Goal: Check status: Check status

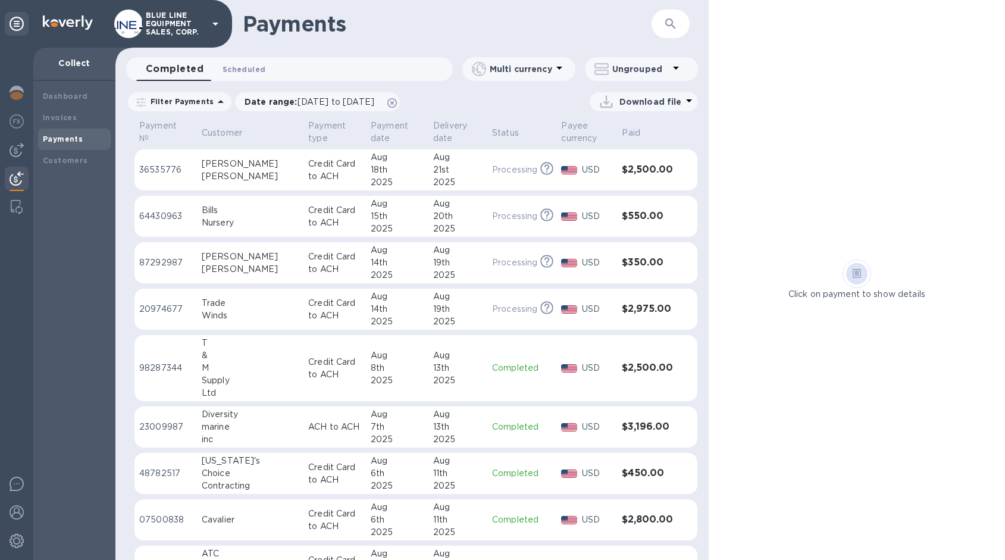
click at [248, 67] on span "Scheduled 0" at bounding box center [243, 69] width 43 height 12
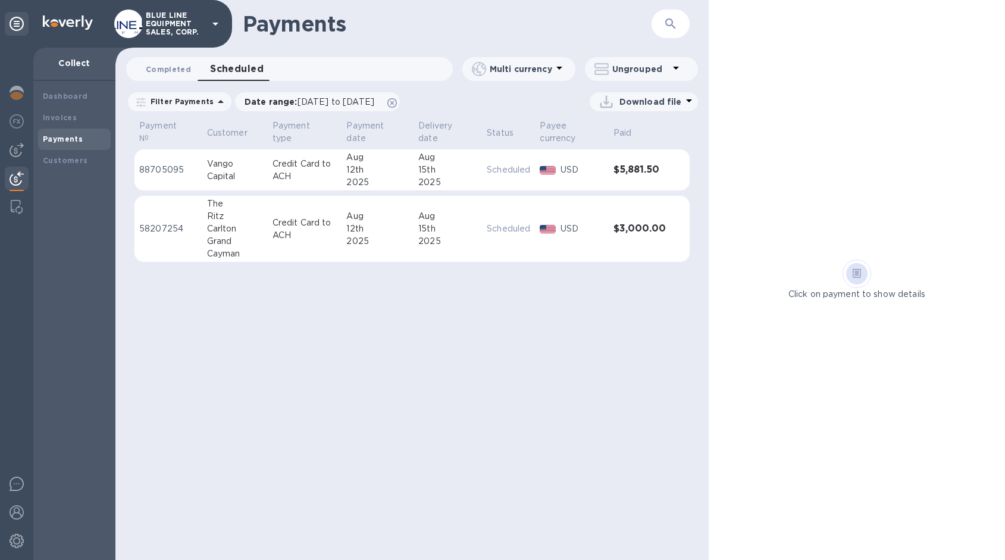
click at [165, 68] on span "Completed 0" at bounding box center [168, 69] width 45 height 12
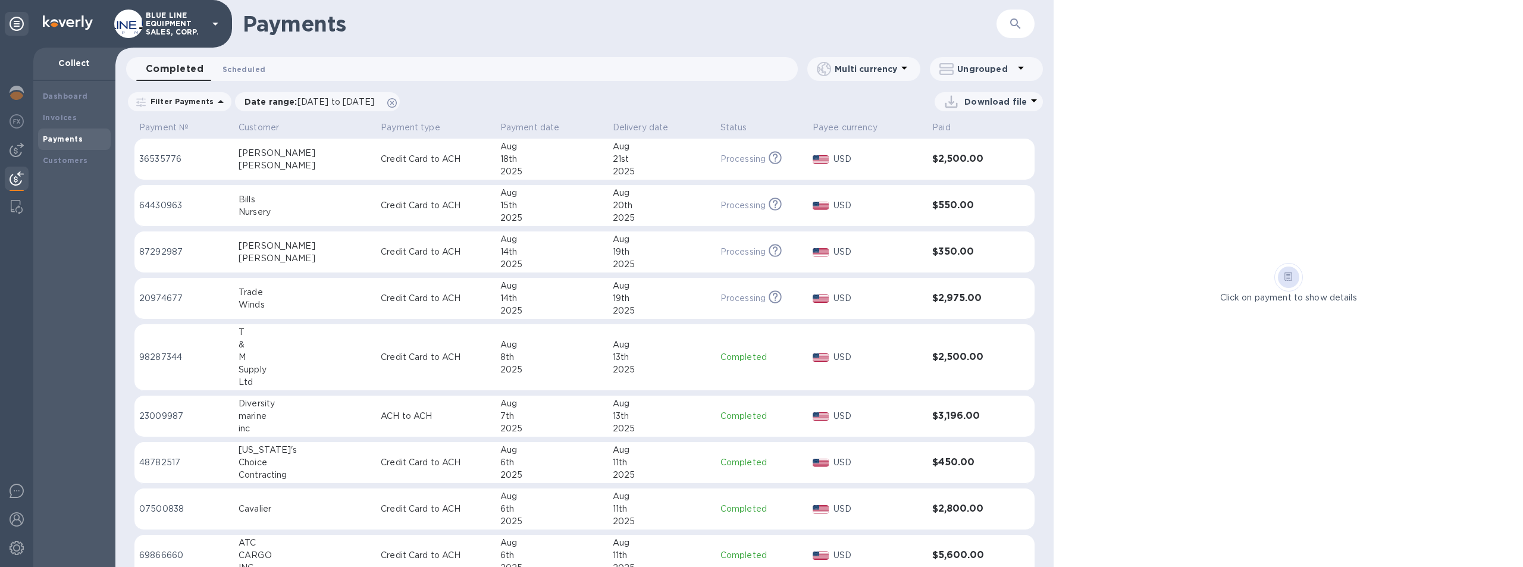
click at [243, 67] on span "Scheduled 0" at bounding box center [243, 69] width 43 height 12
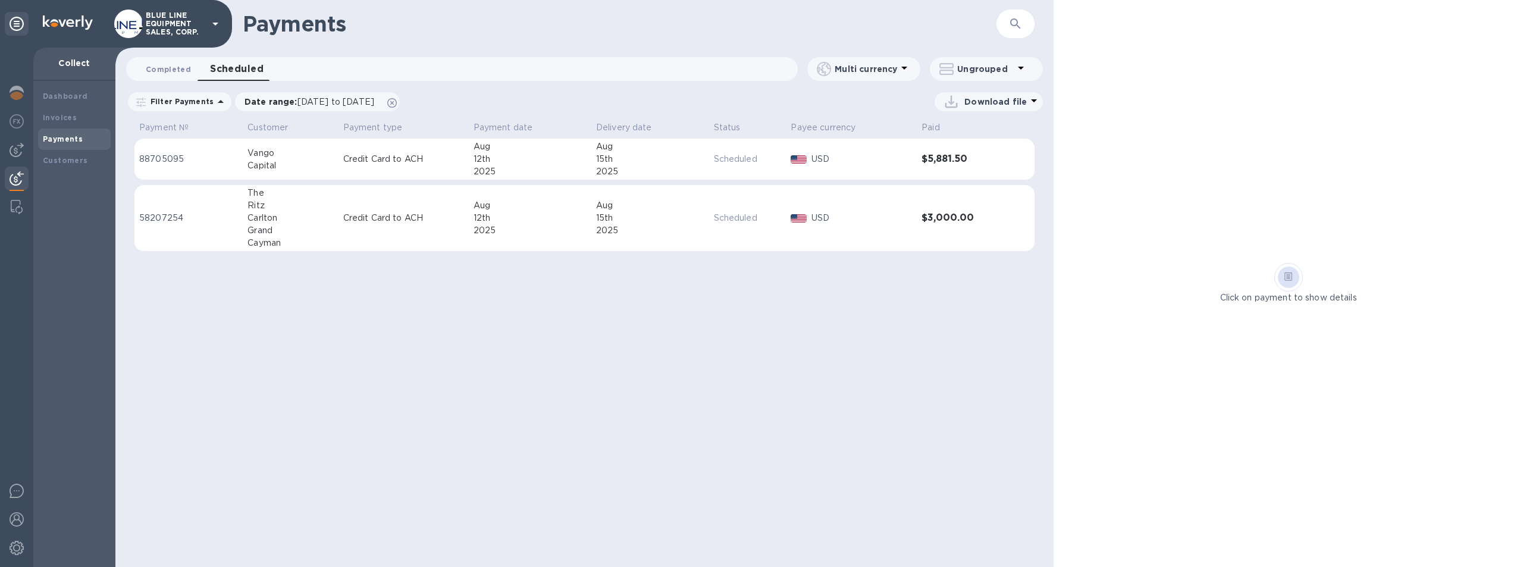
click at [169, 67] on span "Completed 0" at bounding box center [168, 69] width 45 height 12
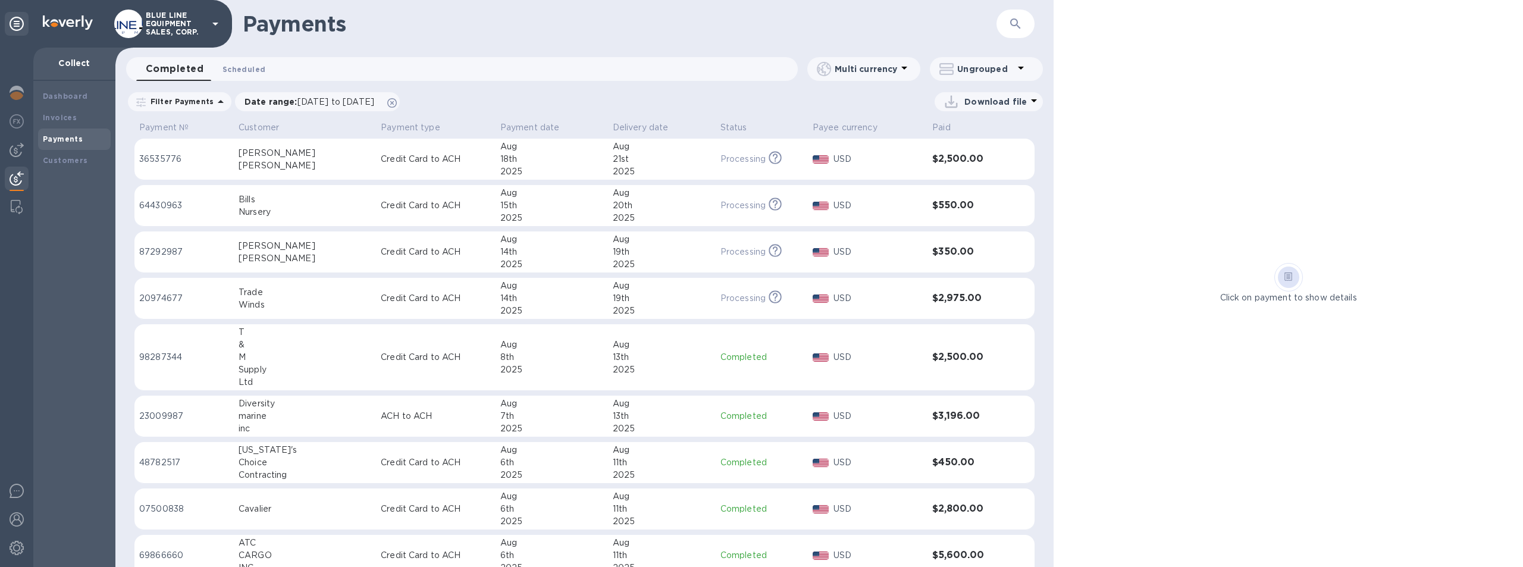
click at [244, 66] on span "Scheduled 0" at bounding box center [243, 69] width 43 height 12
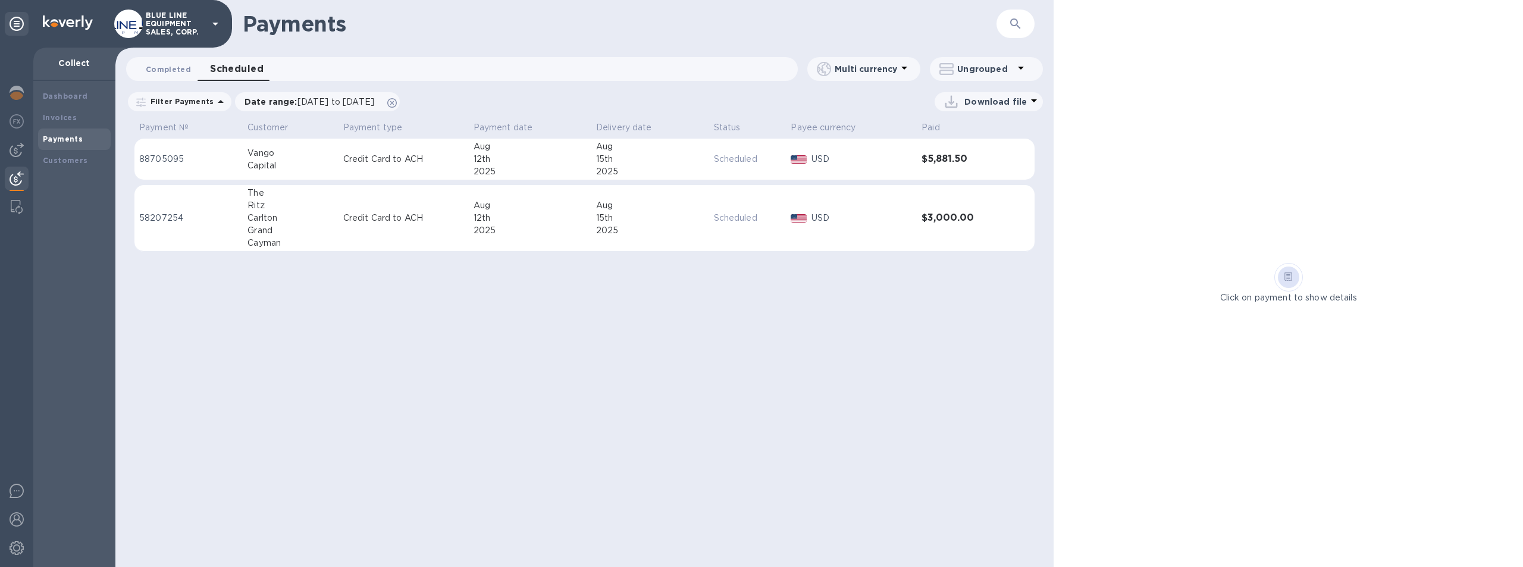
click at [168, 67] on span "Completed 0" at bounding box center [168, 69] width 45 height 12
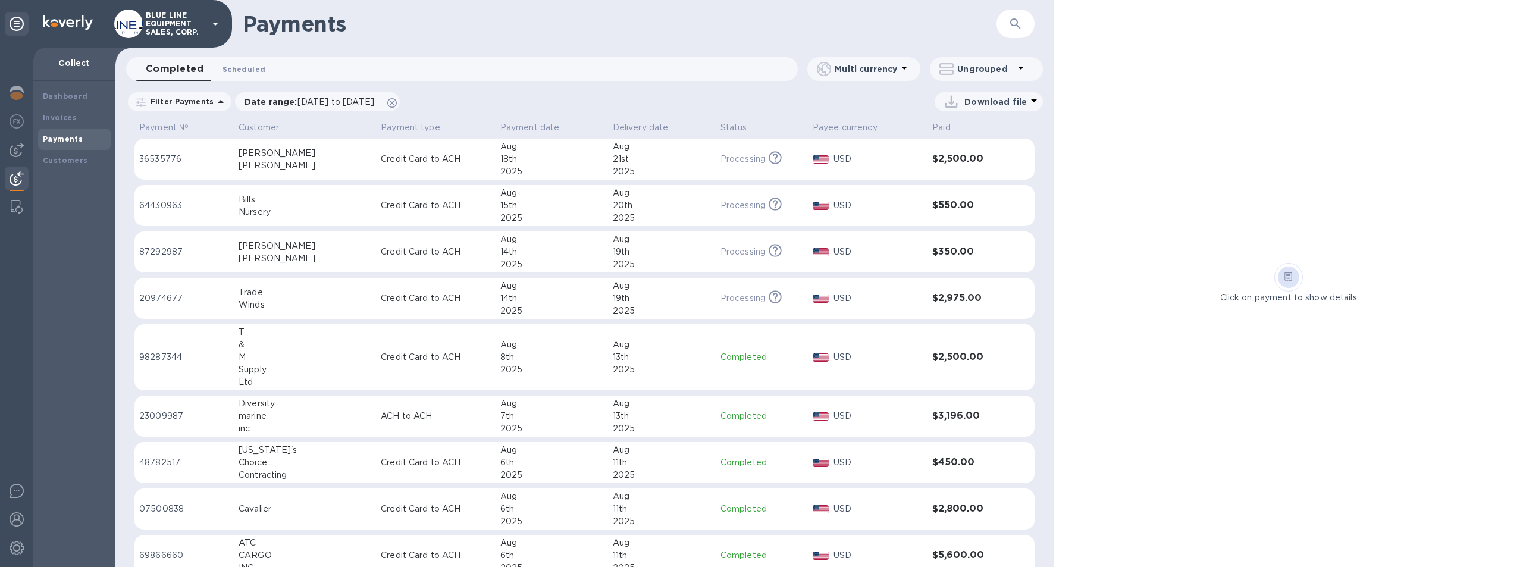
click at [240, 66] on span "Scheduled 0" at bounding box center [243, 69] width 43 height 12
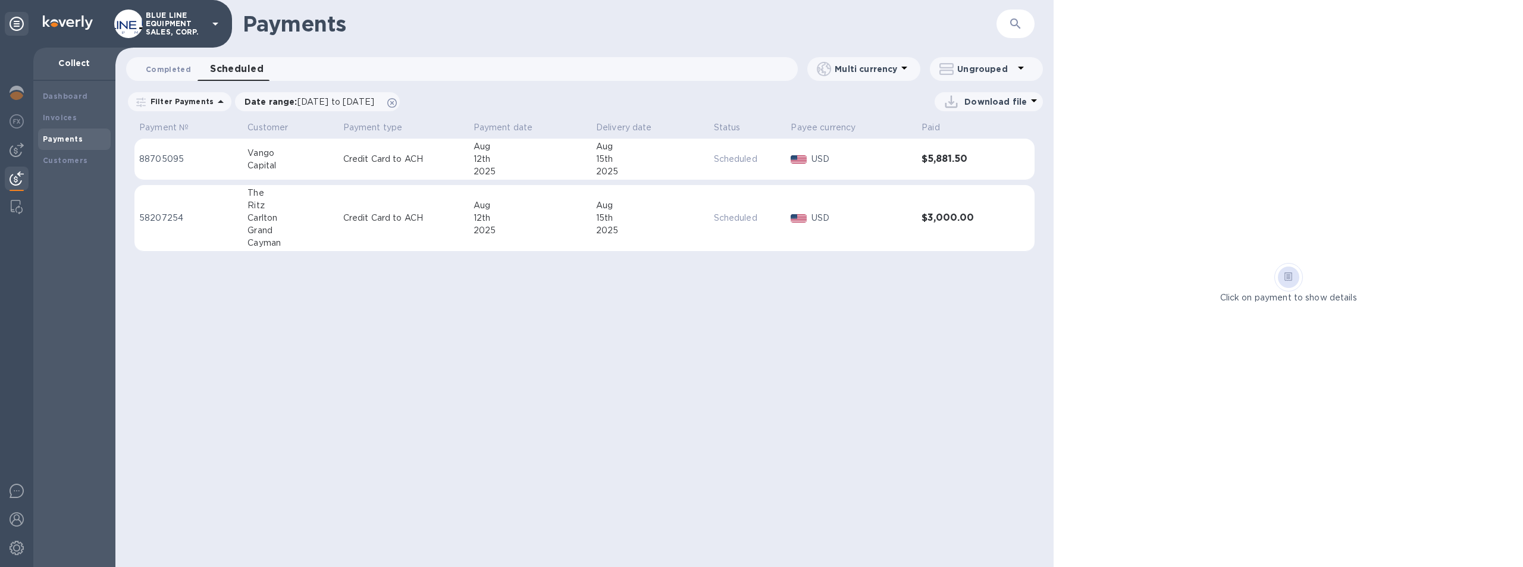
click at [162, 67] on span "Completed 0" at bounding box center [168, 69] width 45 height 12
